Goal: Task Accomplishment & Management: Manage account settings

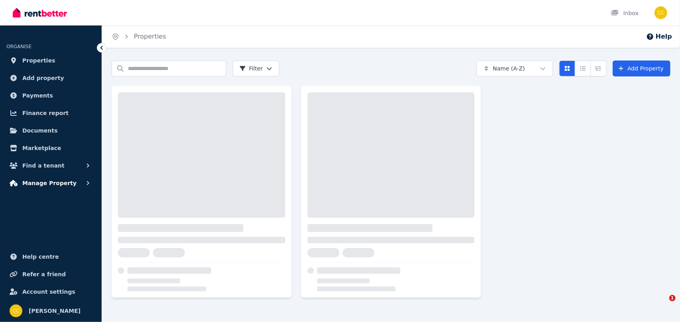
click at [57, 184] on span "Manage Property" at bounding box center [49, 183] width 54 height 10
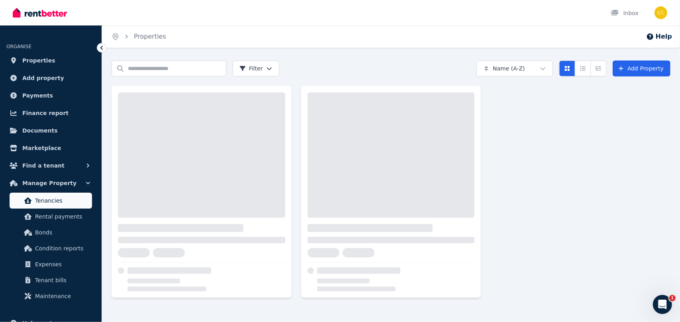
click at [51, 204] on span "Tenancies" at bounding box center [62, 201] width 54 height 10
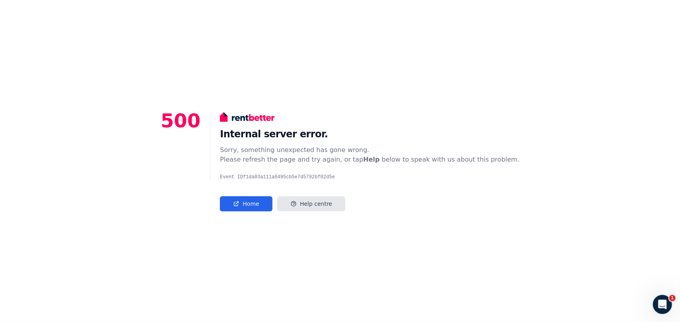
click at [597, 243] on div "500 Internal server error. Sorry, something unexpected has gone wrong. Please r…" at bounding box center [340, 161] width 680 height 322
click at [271, 204] on link "Home" at bounding box center [246, 203] width 52 height 15
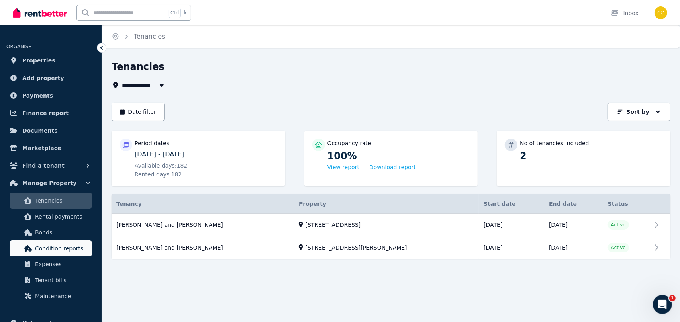
click at [68, 249] on span "Condition reports" at bounding box center [62, 249] width 54 height 10
